Goal: Communication & Community: Share content

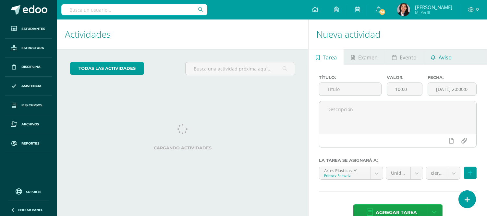
click at [452, 57] on link "Aviso" at bounding box center [441, 57] width 35 height 16
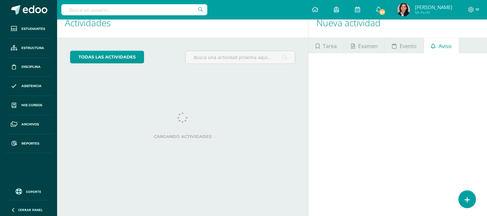
scroll to position [10, 0]
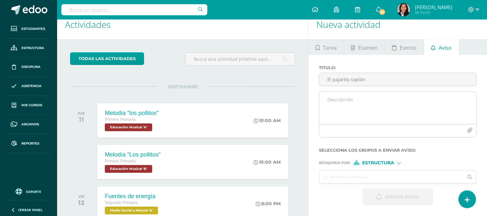
type input "El pajarito soplón"
click at [343, 98] on textarea at bounding box center [398, 108] width 157 height 32
paste textarea "A continuación les dejo las páginas que debemos leer para el [DATE], 12, 14, 16…"
type textarea "A continuación les dejo las páginas que debemos leer para el [DATE], 12, 14, 16…"
click at [468, 130] on icon "button" at bounding box center [470, 131] width 6 height 6
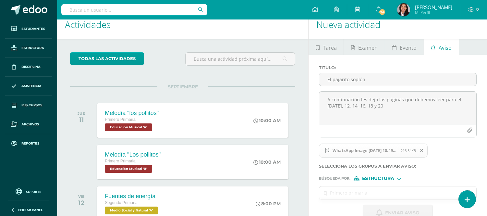
click at [384, 196] on input "text" at bounding box center [392, 192] width 144 height 13
type input "segundo a"
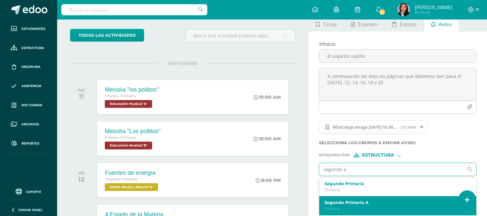
scroll to position [46, 0]
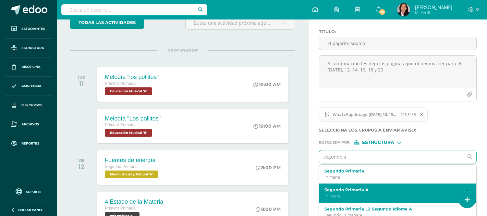
click at [360, 191] on label "Segundo Primaria A" at bounding box center [395, 189] width 141 height 5
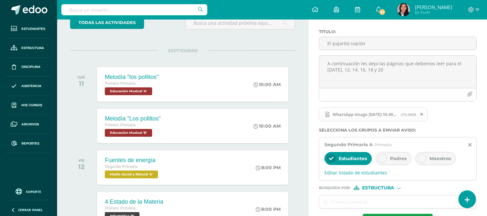
click at [398, 163] on div "Padres" at bounding box center [394, 158] width 36 height 13
click at [436, 159] on span "Maestros" at bounding box center [440, 159] width 21 height 6
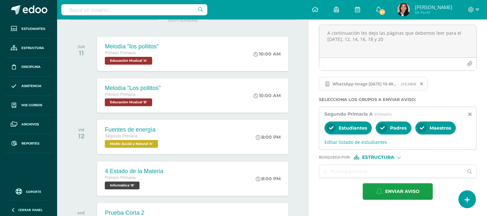
scroll to position [118, 0]
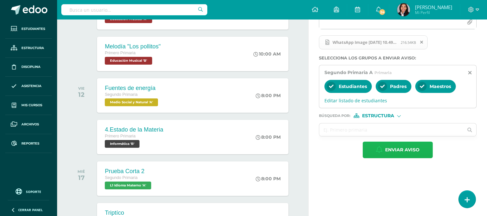
click at [398, 148] on span "Enviar aviso" at bounding box center [402, 150] width 34 height 16
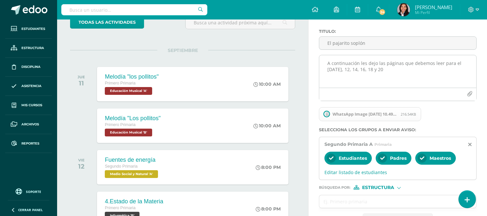
scroll to position [46, 0]
